Goal: Information Seeking & Learning: Learn about a topic

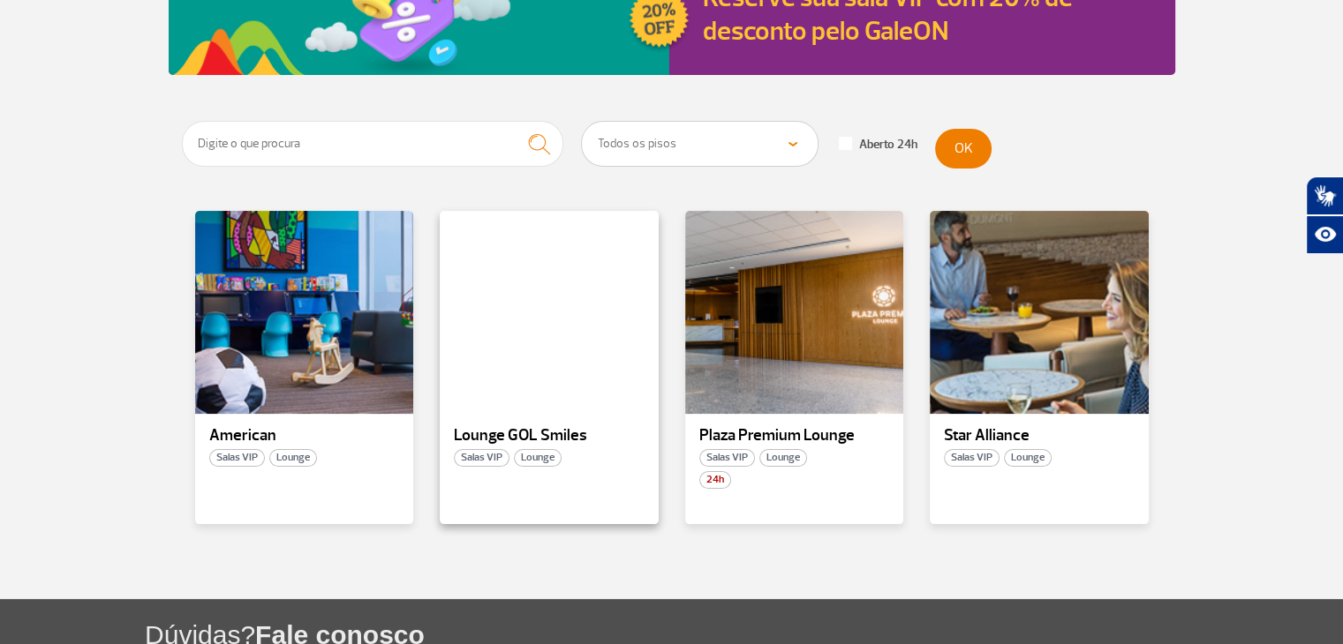
scroll to position [265, 0]
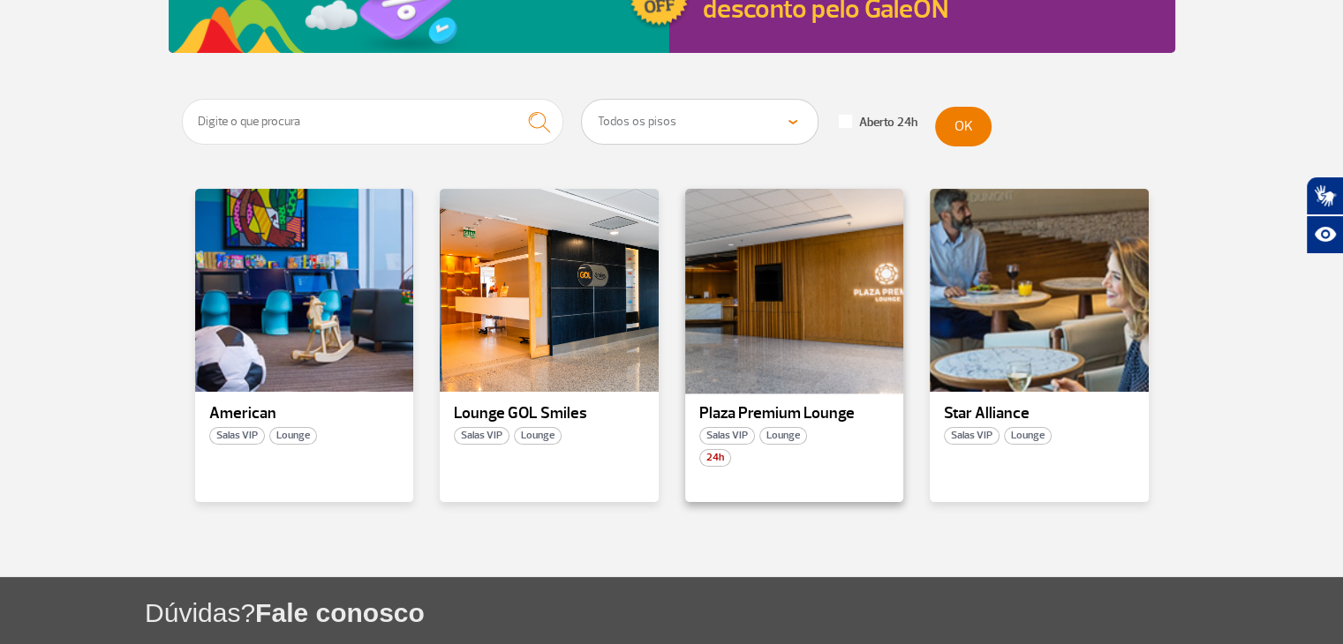
click at [777, 368] on div at bounding box center [793, 290] width 222 height 207
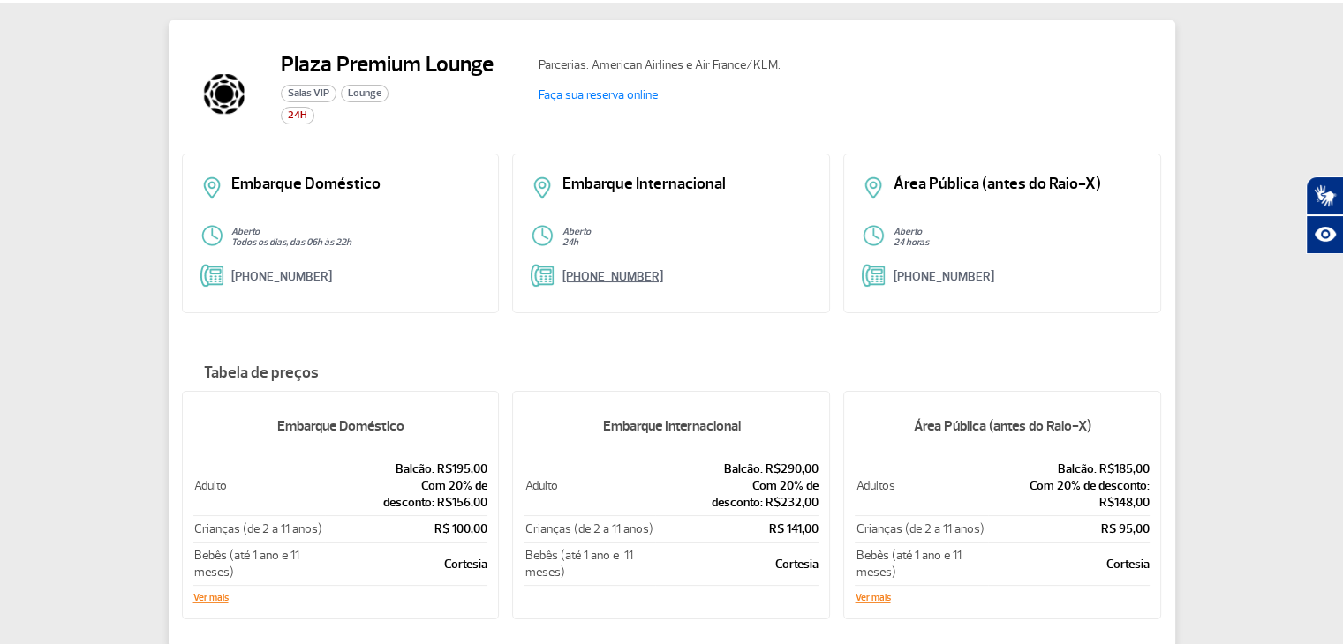
scroll to position [88, 0]
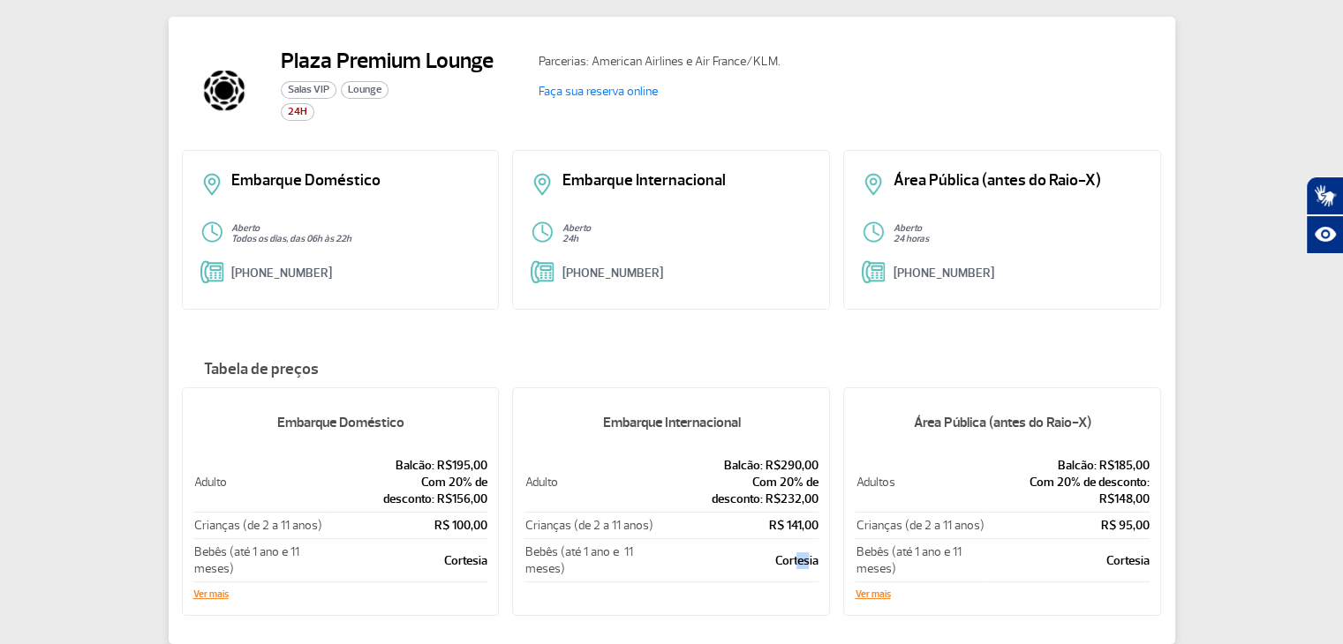
drag, startPoint x: 809, startPoint y: 566, endPoint x: 800, endPoint y: 557, distance: 13.1
click at [800, 557] on p "Cortesia" at bounding box center [737, 561] width 162 height 17
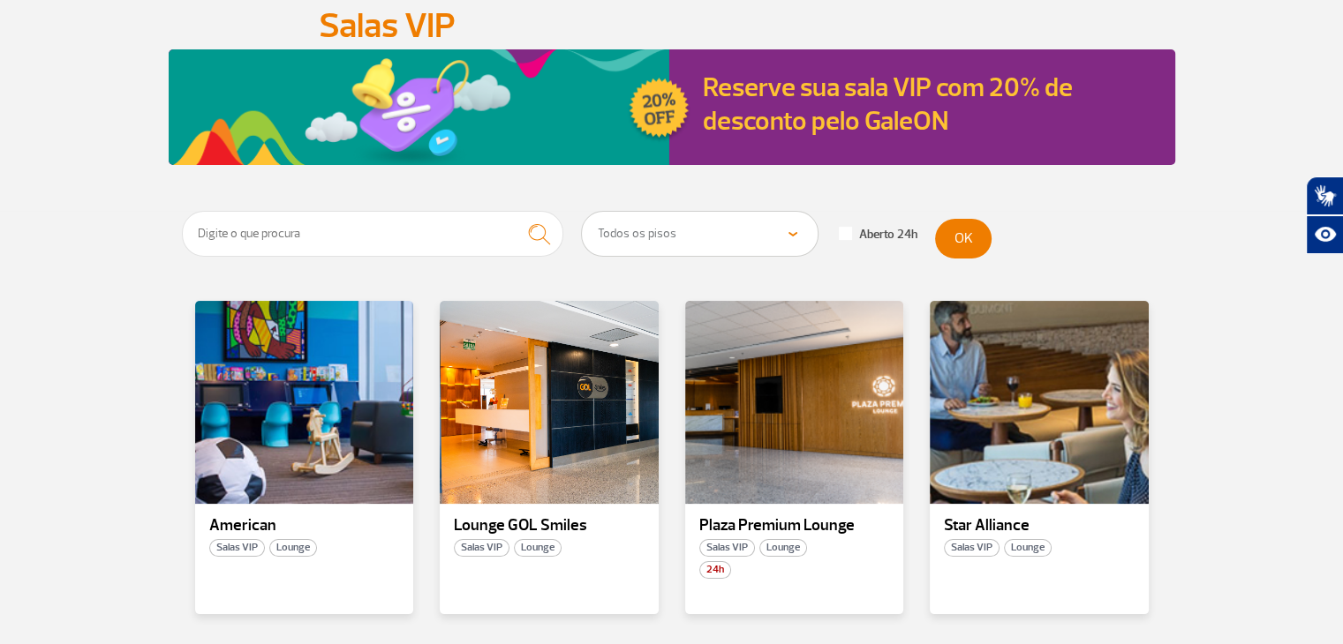
scroll to position [177, 0]
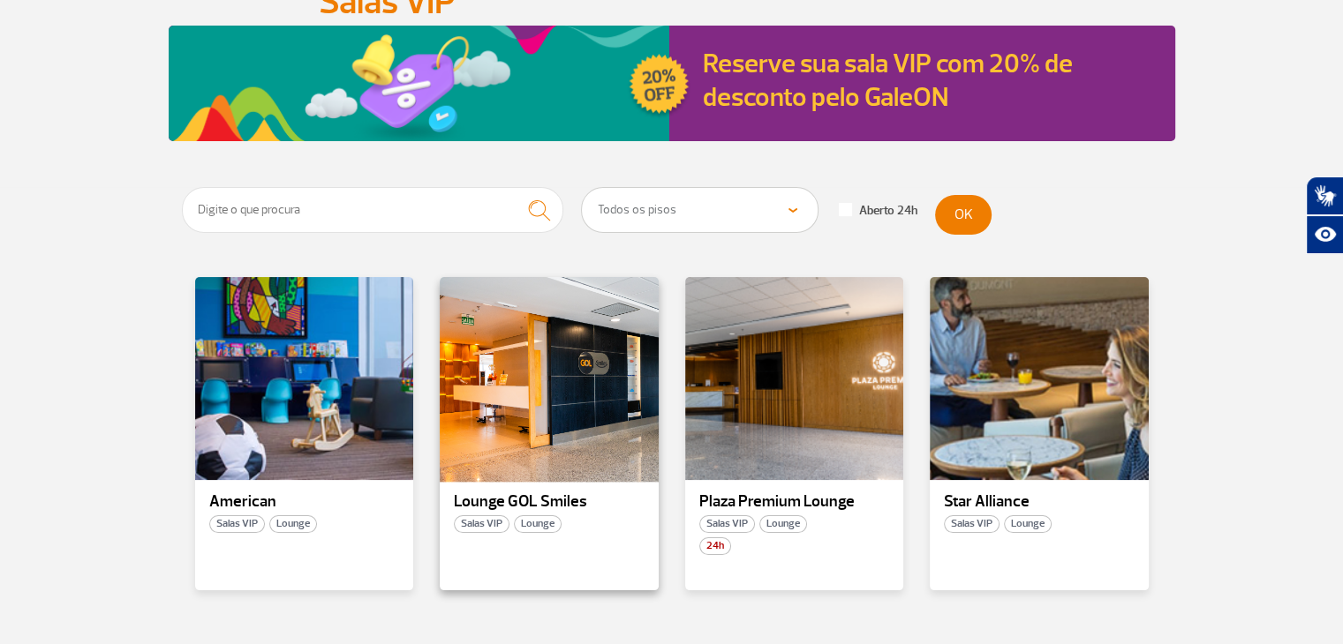
click at [560, 449] on div at bounding box center [549, 378] width 222 height 207
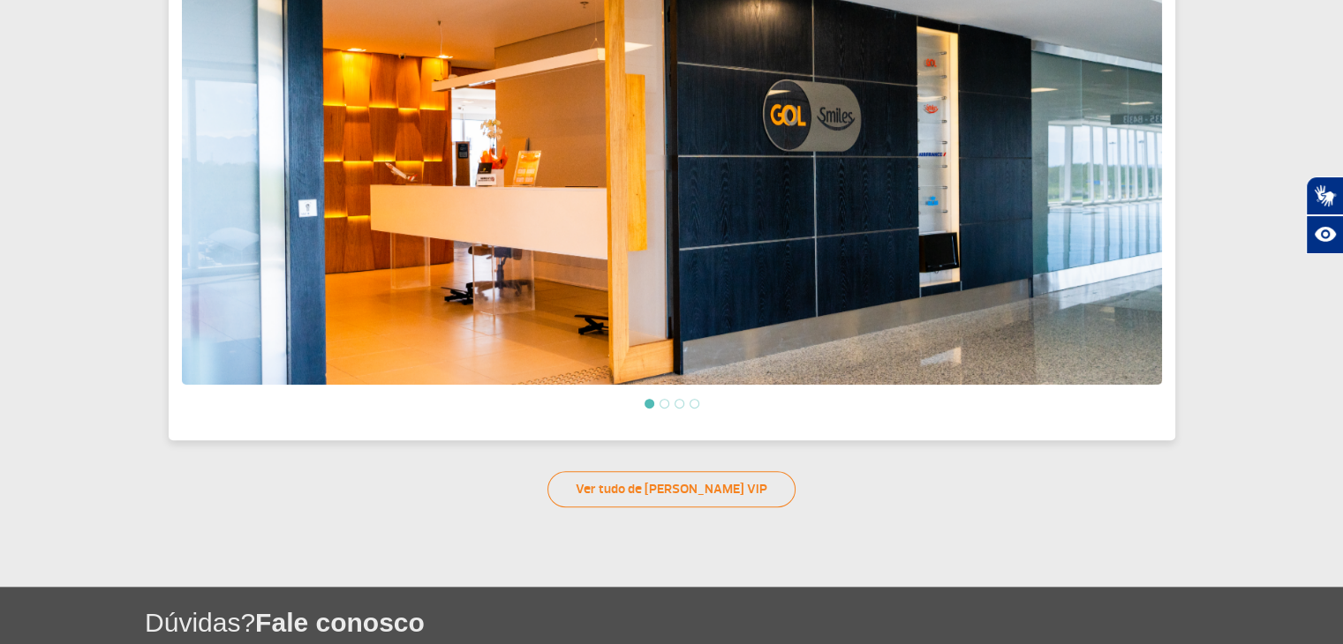
scroll to position [664, 0]
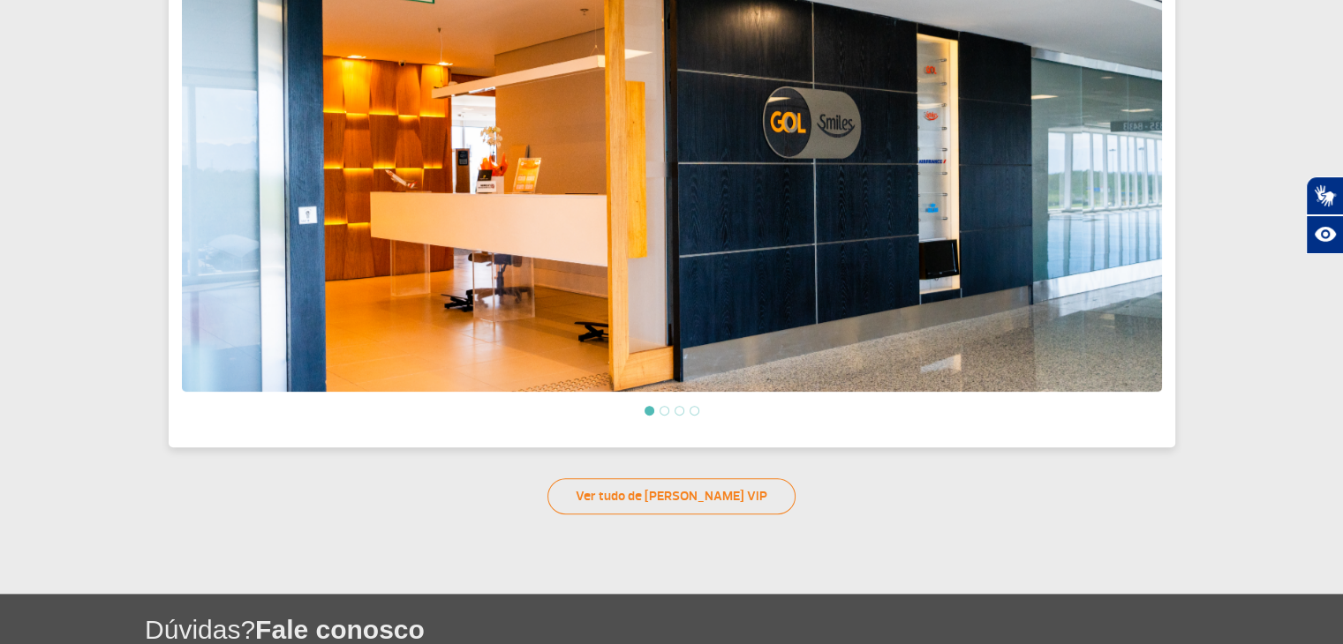
click at [666, 406] on li at bounding box center [664, 411] width 10 height 10
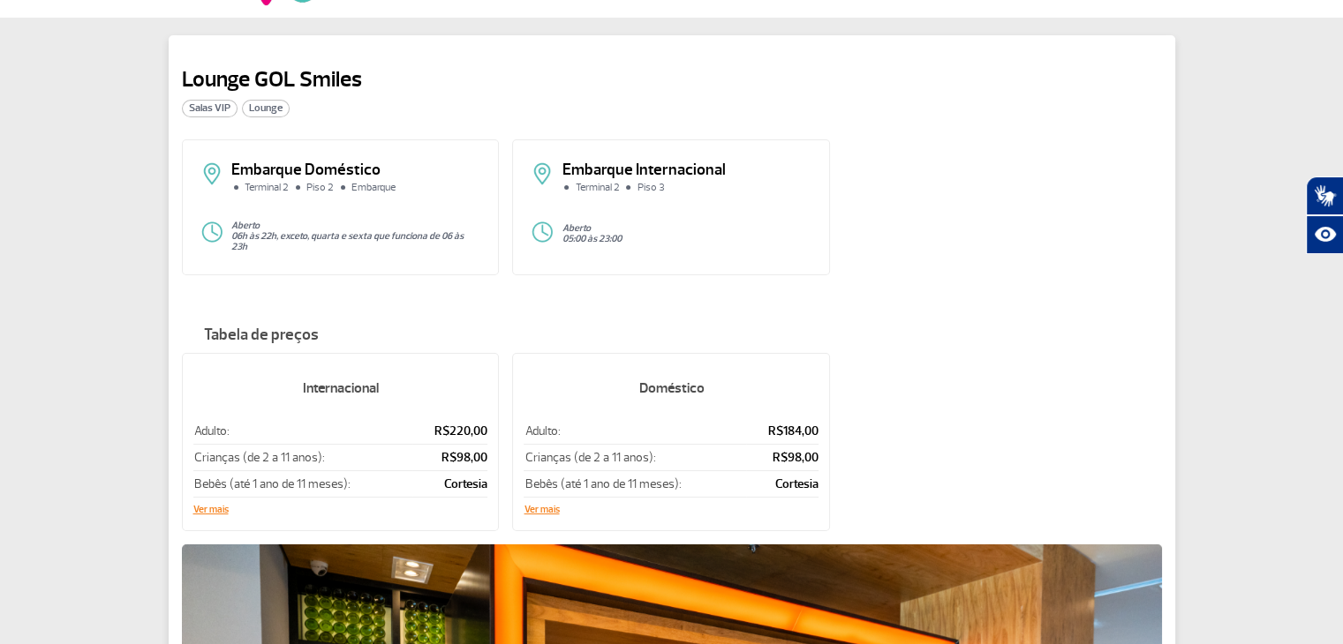
scroll to position [0, 0]
